Goal: Task Accomplishment & Management: Manage account settings

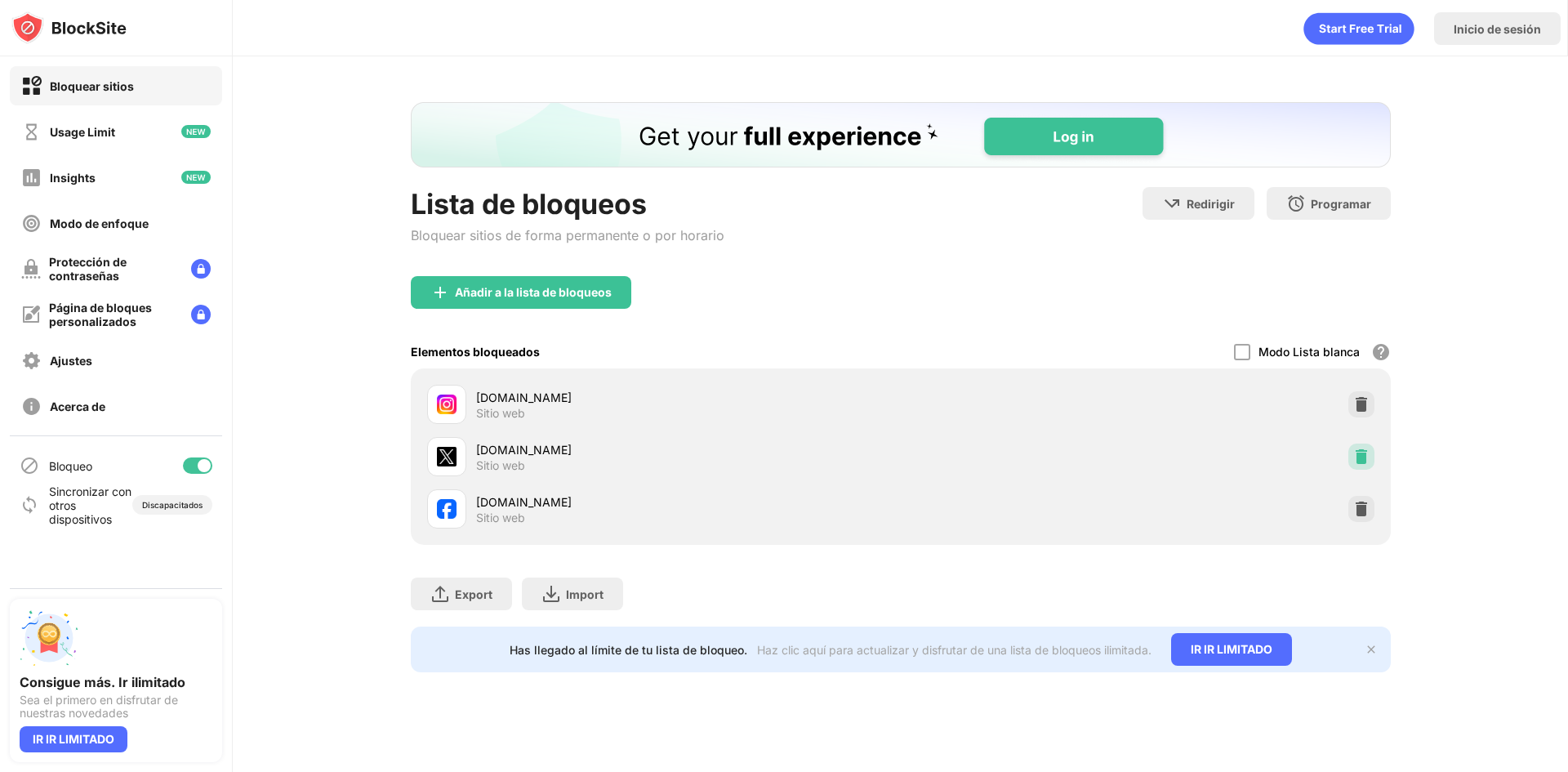
click at [1353, 449] on img at bounding box center [1361, 456] width 16 height 16
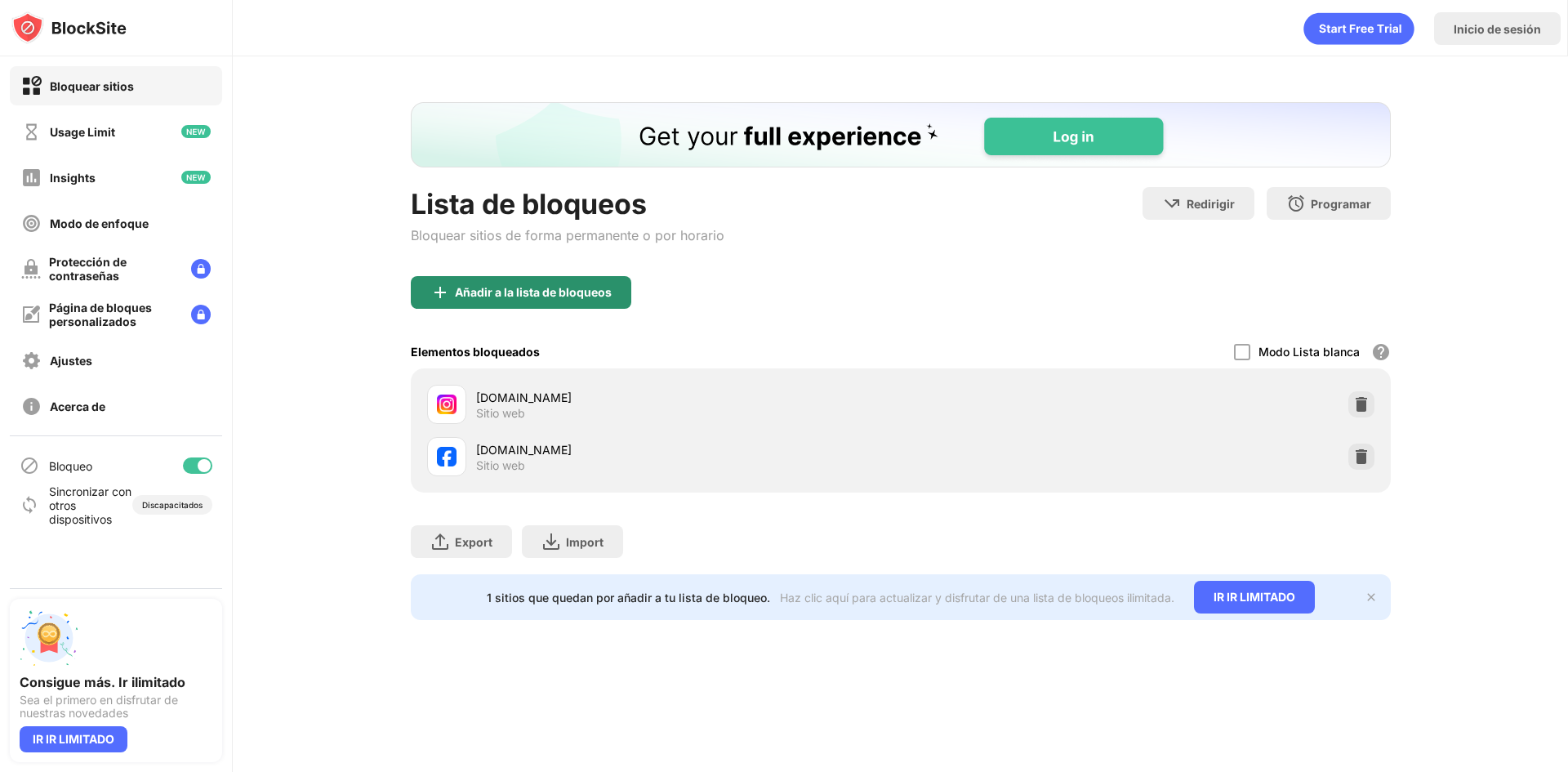
click at [499, 297] on div "Añadir a la lista de bloqueos" at bounding box center [533, 293] width 157 height 13
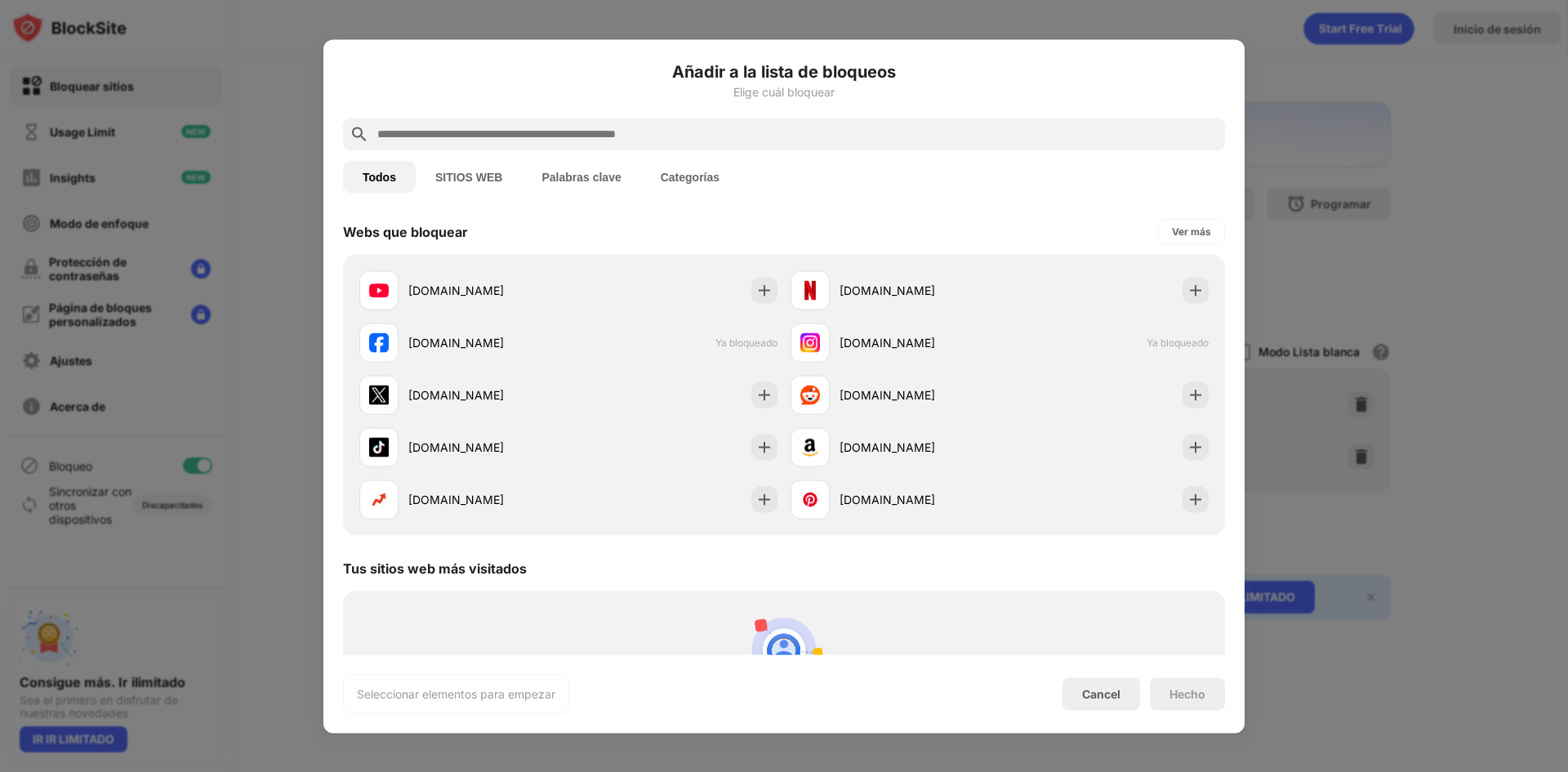
scroll to position [245, 0]
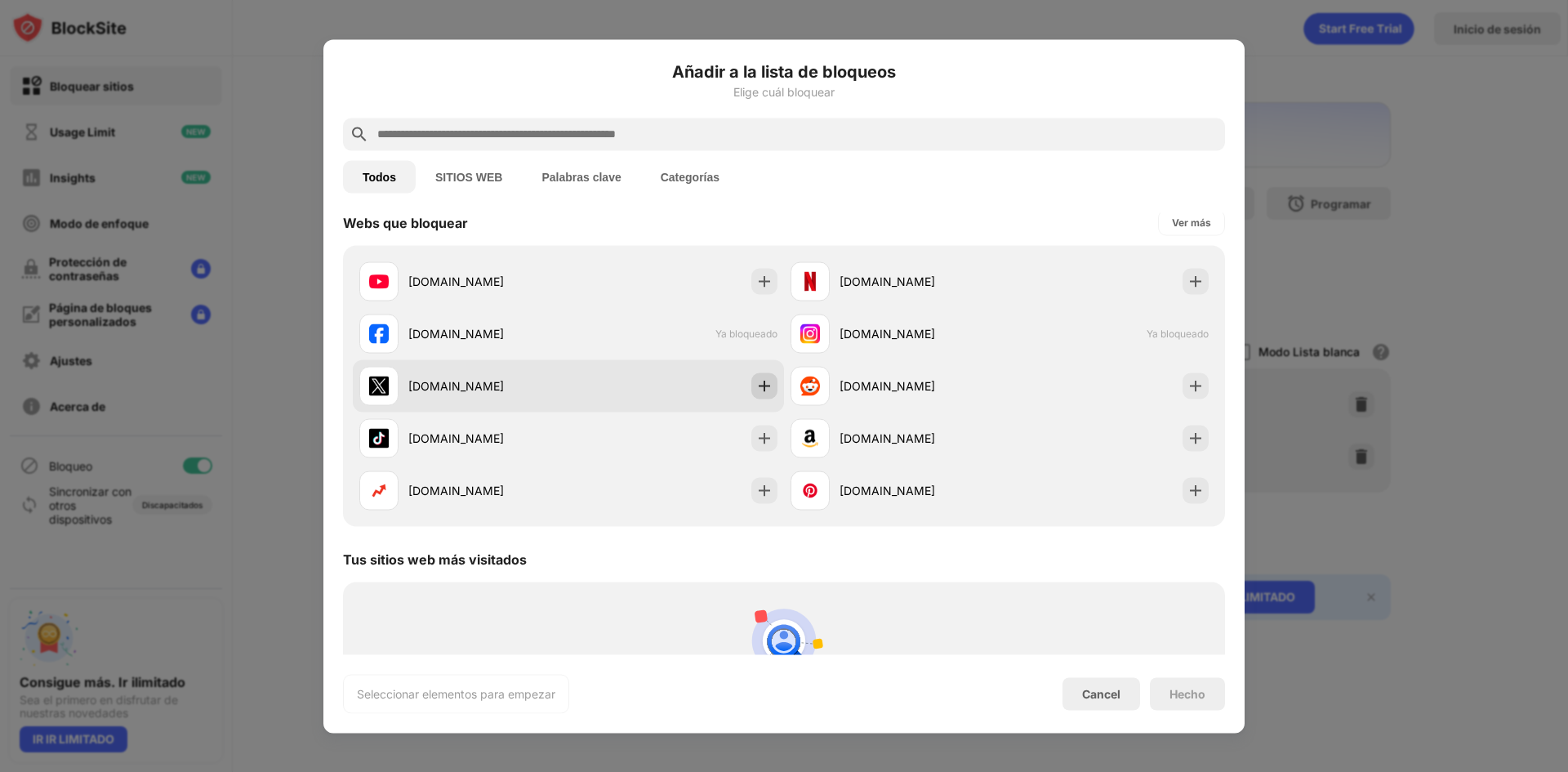
click at [756, 386] on img at bounding box center [764, 386] width 16 height 16
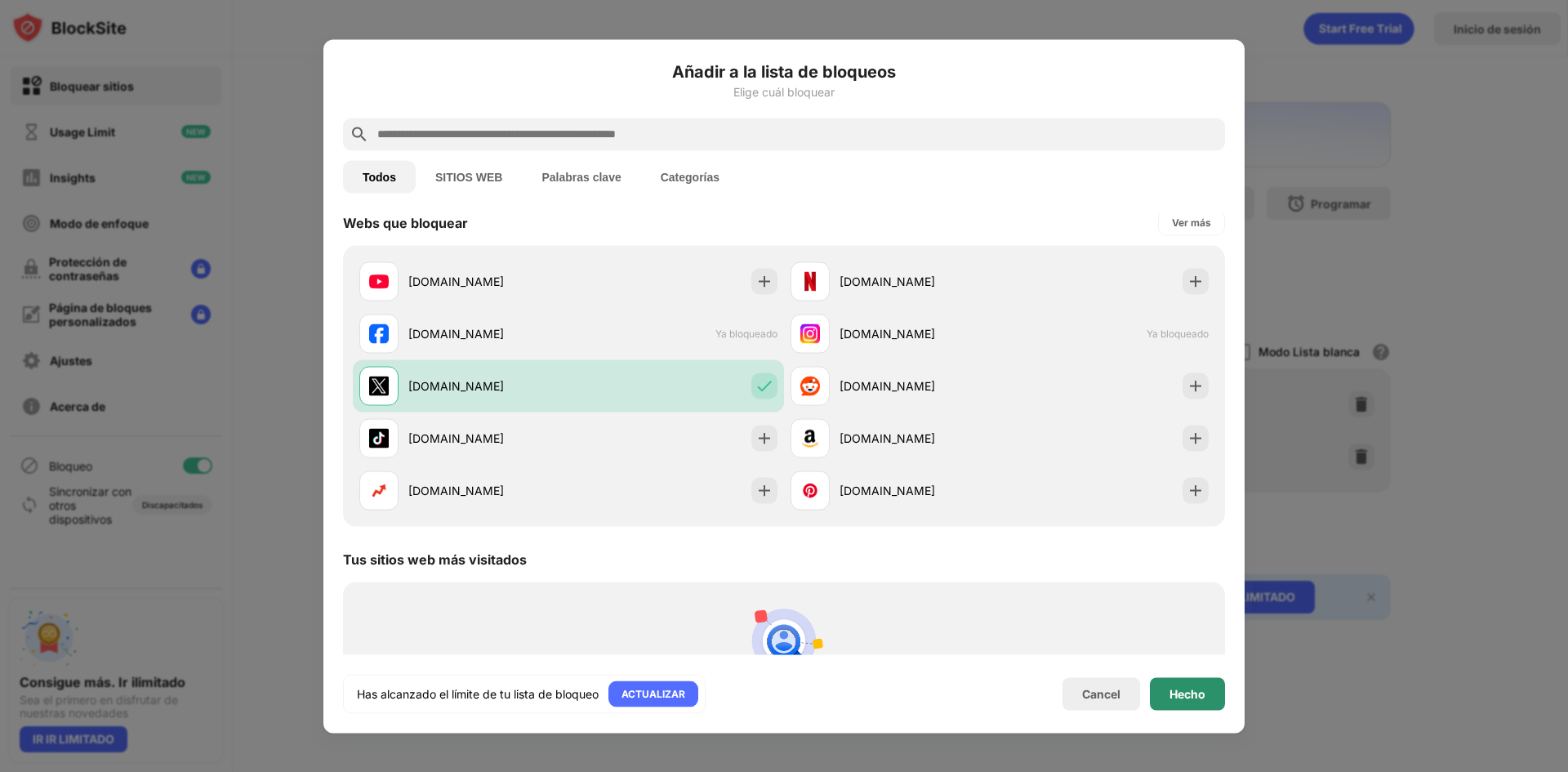
click at [1198, 689] on div "Hecho" at bounding box center [1187, 693] width 36 height 13
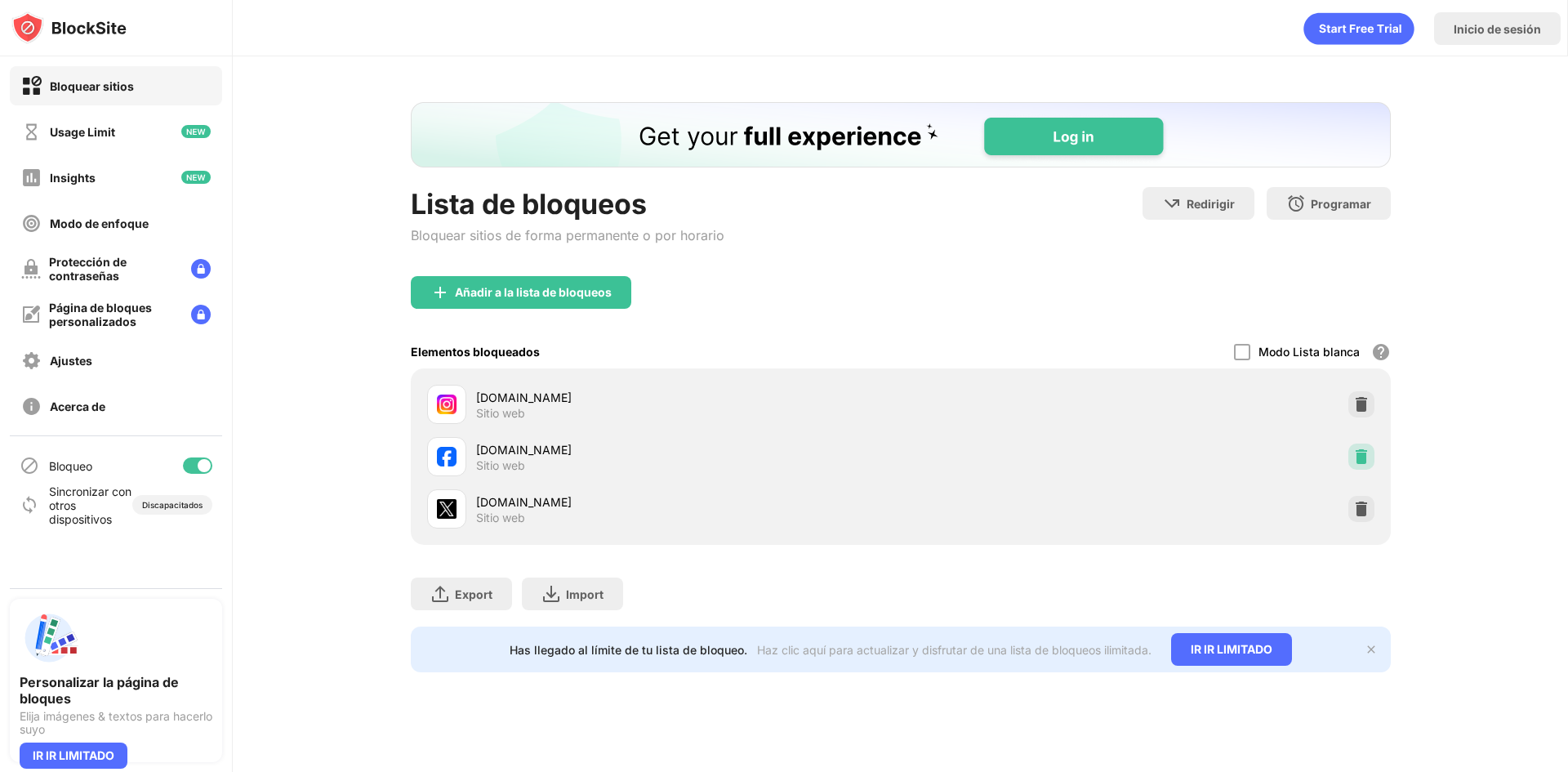
click at [1355, 453] on img at bounding box center [1361, 456] width 16 height 16
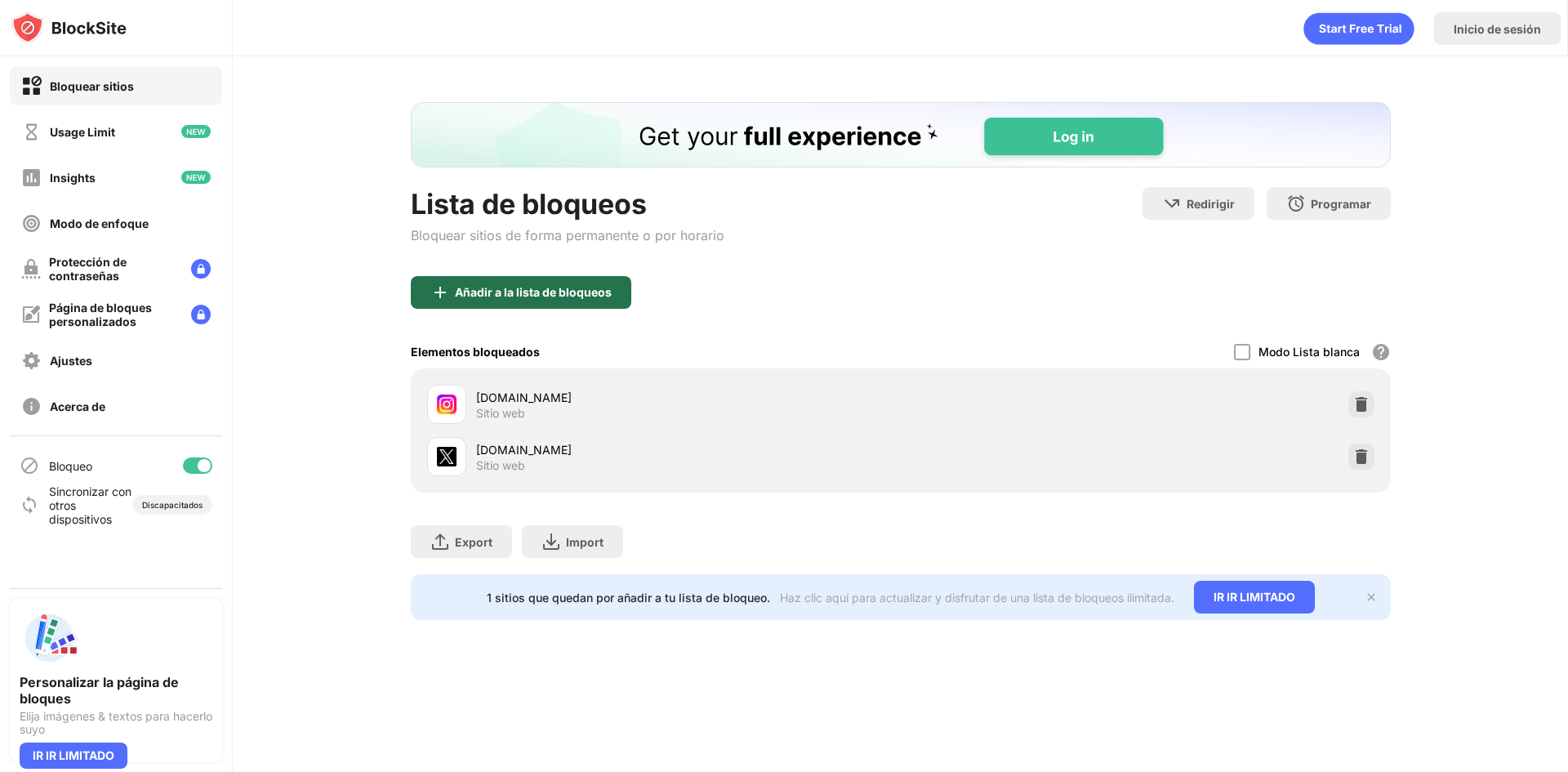
click at [527, 303] on div "Añadir a la lista de bloqueos" at bounding box center [521, 293] width 221 height 33
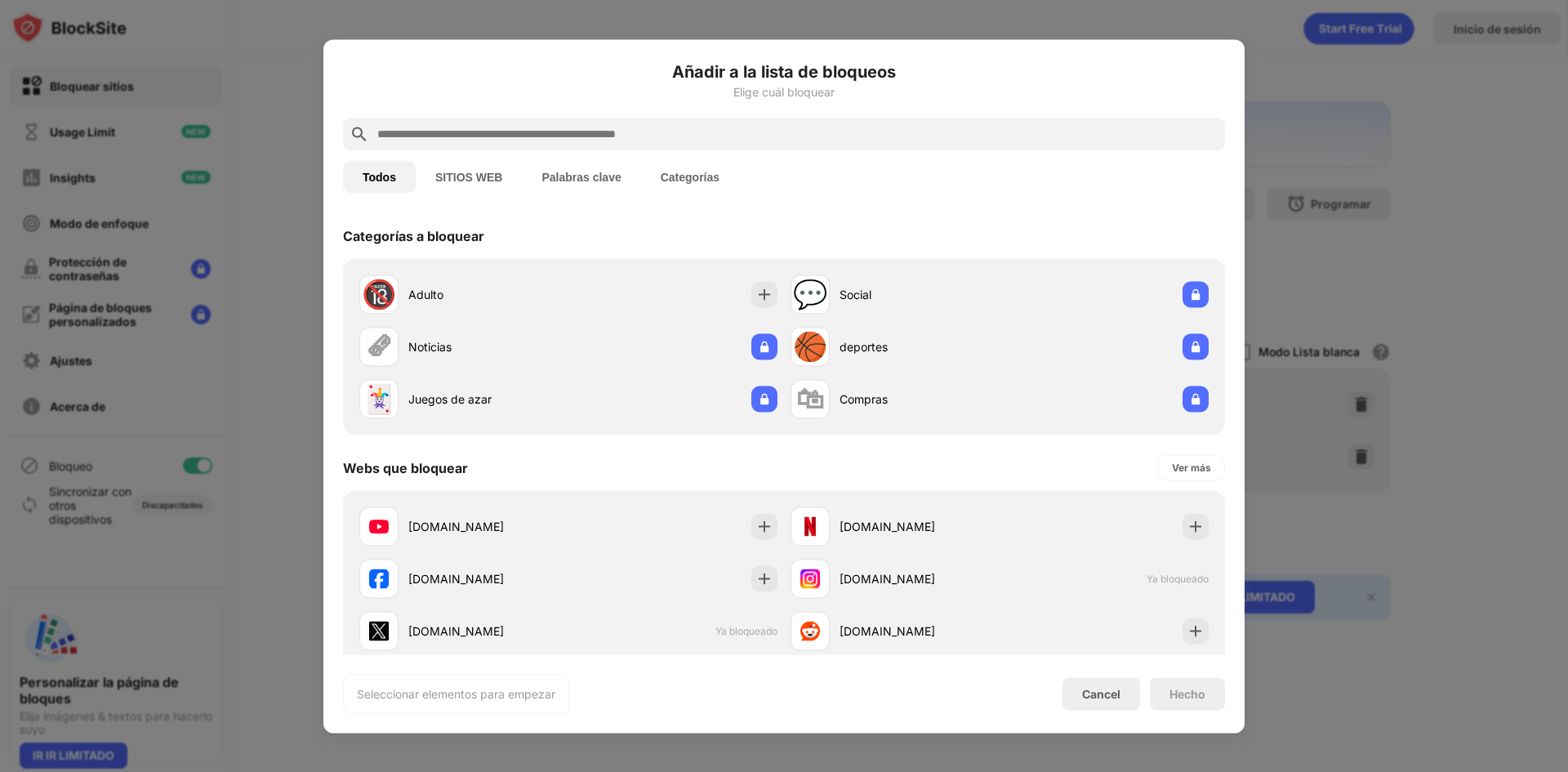
click at [565, 131] on input "text" at bounding box center [797, 134] width 843 height 20
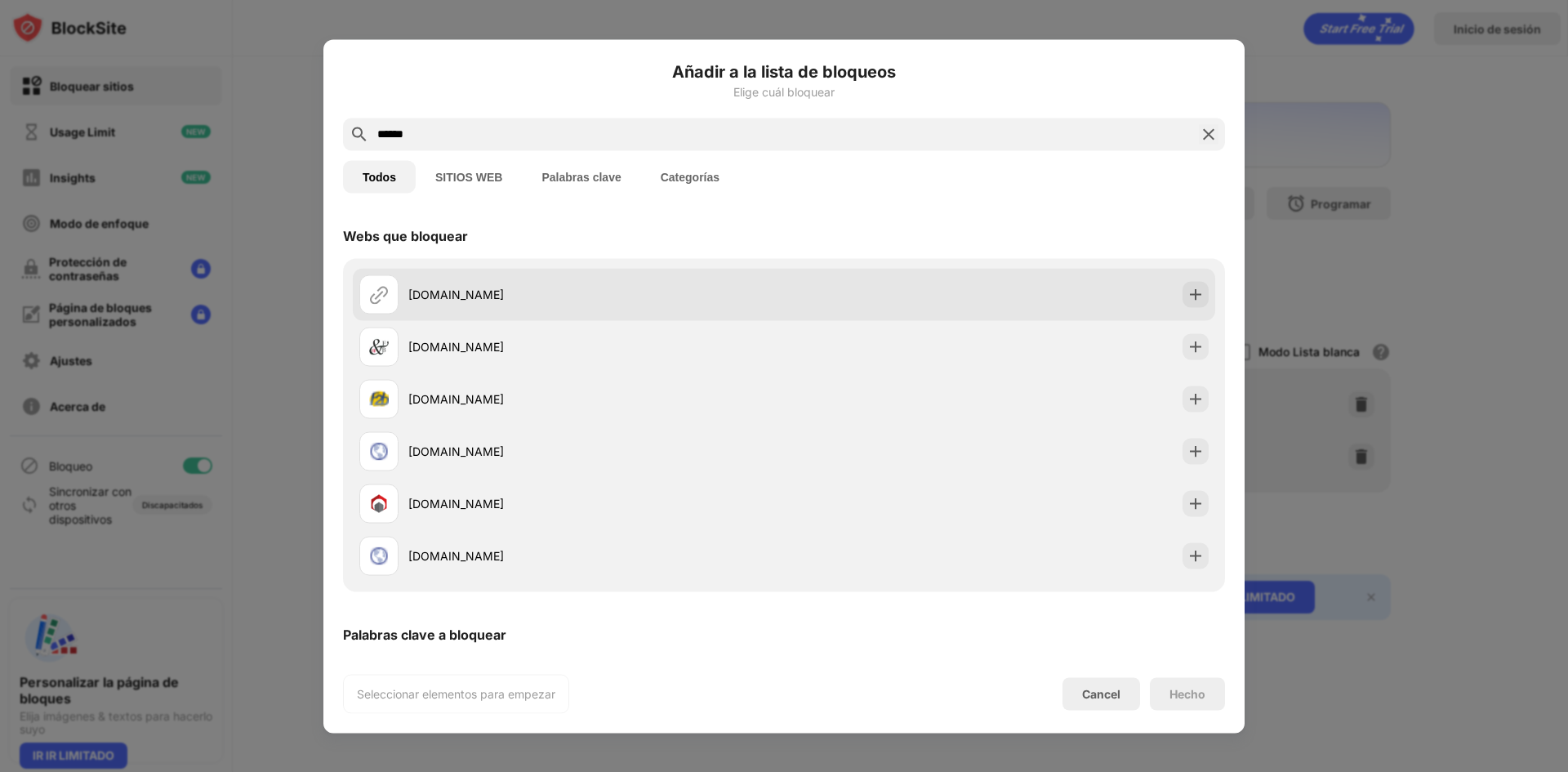
type input "******"
click at [464, 279] on div "fb.com" at bounding box center [571, 294] width 424 height 39
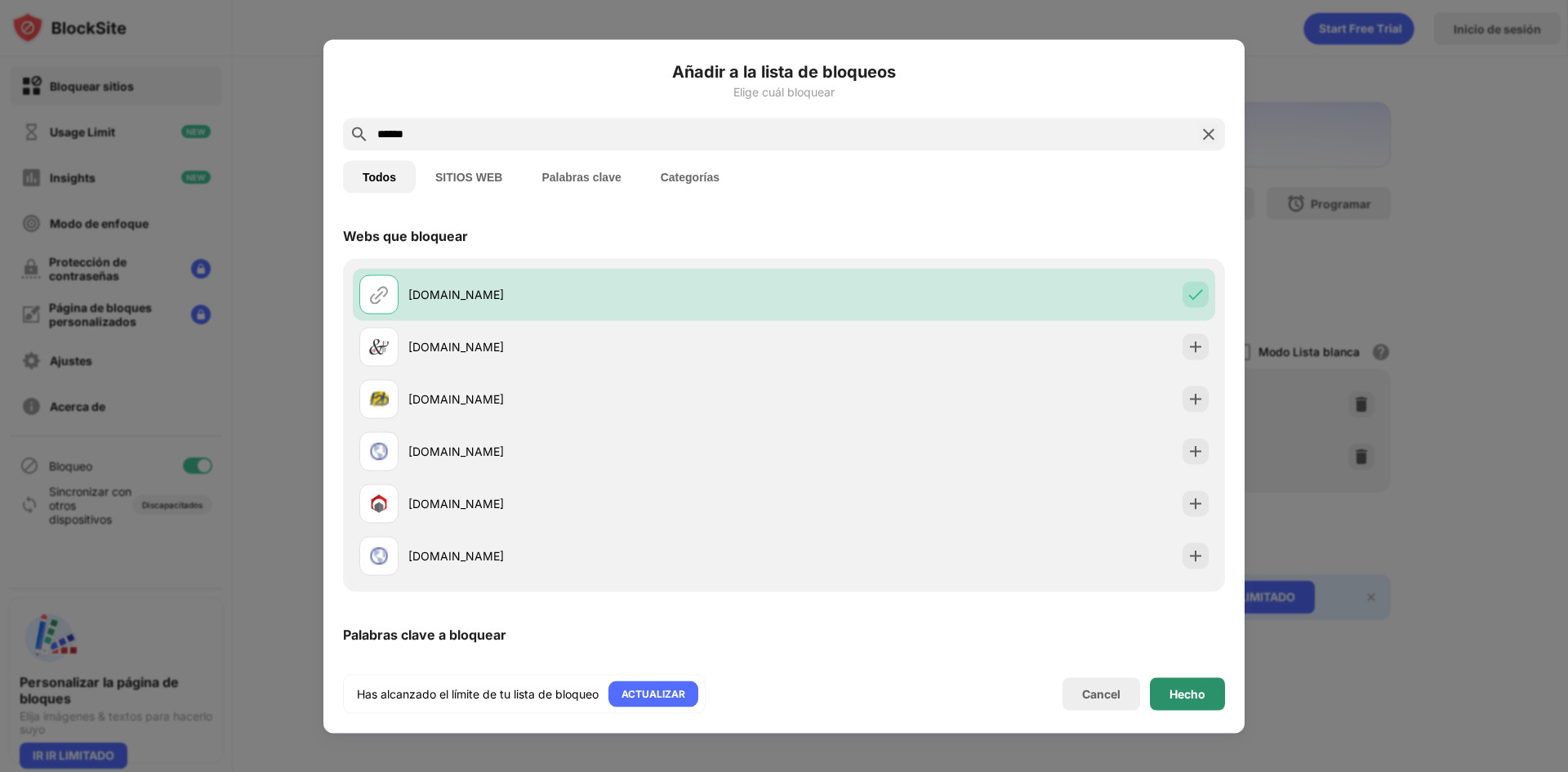
click at [1206, 691] on div "Hecho" at bounding box center [1188, 693] width 75 height 33
